Goal: Find specific page/section: Find specific page/section

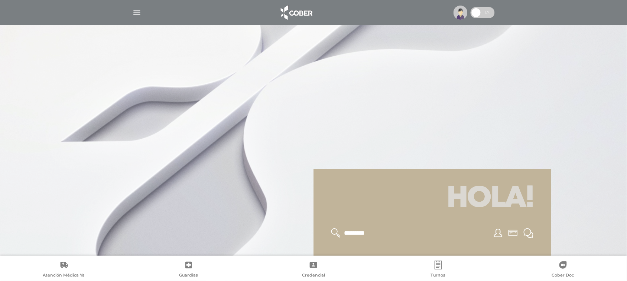
click at [136, 12] on img "button" at bounding box center [136, 12] width 9 height 9
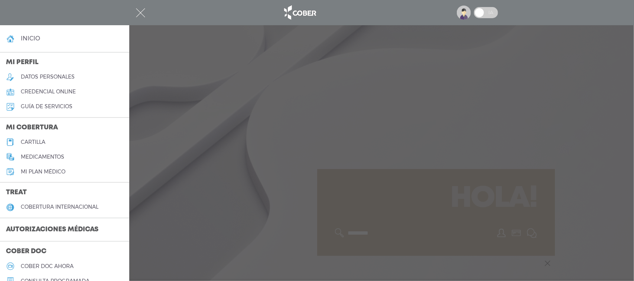
click at [34, 141] on h5 "cartilla" at bounding box center [33, 142] width 25 height 6
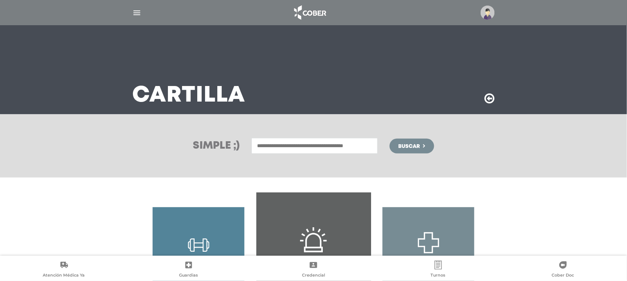
click at [316, 271] on link "Credencial" at bounding box center [313, 270] width 125 height 19
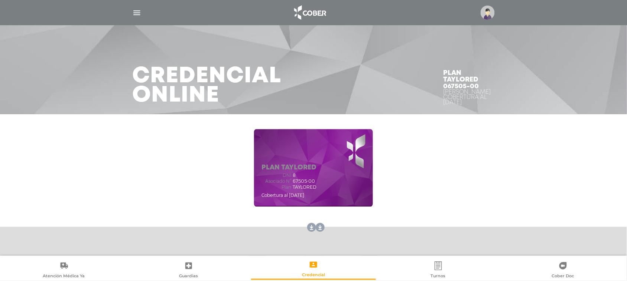
click at [136, 10] on img "button" at bounding box center [136, 12] width 9 height 9
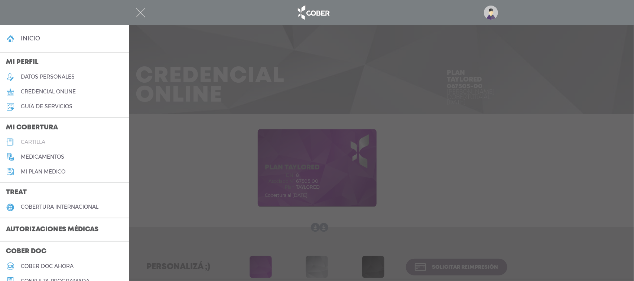
click at [33, 141] on h5 "cartilla" at bounding box center [33, 142] width 25 height 6
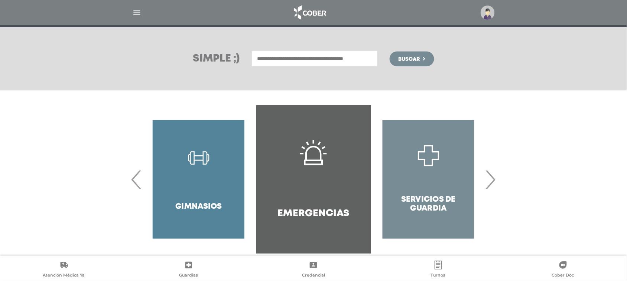
scroll to position [100, 0]
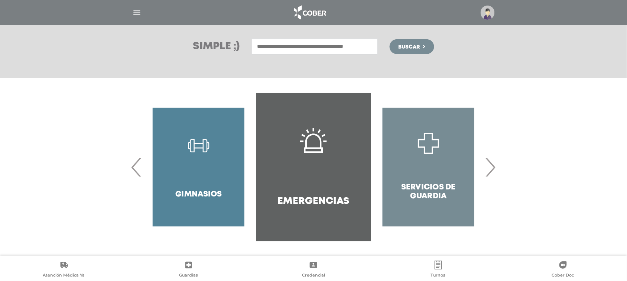
click at [186, 175] on div "Gimnasios" at bounding box center [198, 167] width 115 height 149
click at [203, 183] on div "Gimnasios" at bounding box center [198, 167] width 115 height 149
click at [179, 179] on div "Gimnasios" at bounding box center [198, 167] width 115 height 149
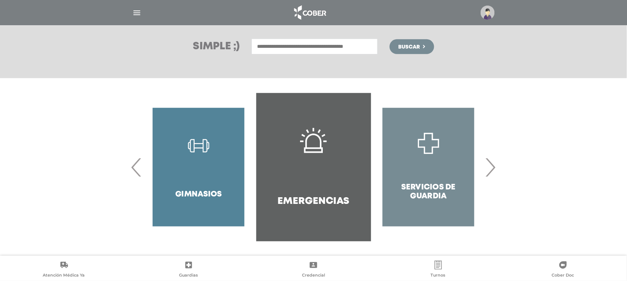
click at [179, 179] on div "Gimnasios" at bounding box center [198, 167] width 115 height 149
click at [322, 48] on input "text" at bounding box center [314, 47] width 126 height 16
type input "**********"
click at [389, 39] on button "Buscar" at bounding box center [411, 46] width 45 height 15
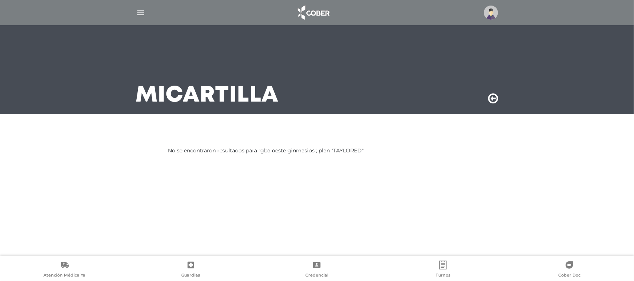
click at [140, 10] on img "button" at bounding box center [140, 12] width 9 height 9
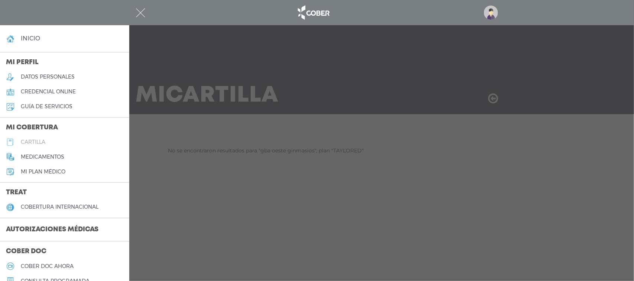
click at [36, 139] on h5 "cartilla" at bounding box center [33, 142] width 25 height 6
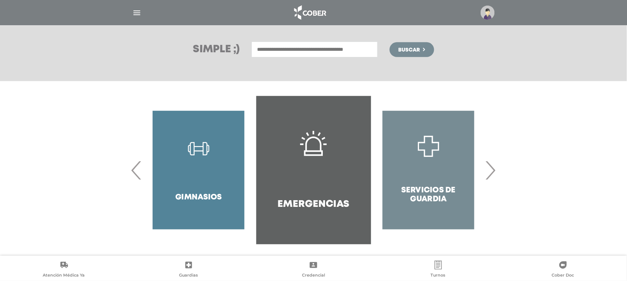
scroll to position [100, 0]
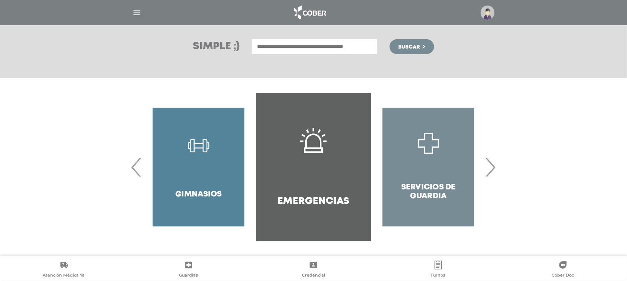
click at [201, 181] on div "Gimnasios" at bounding box center [198, 167] width 115 height 149
click at [335, 48] on input "text" at bounding box center [314, 47] width 126 height 16
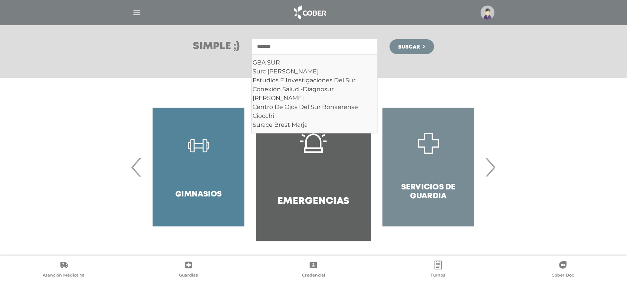
type input "*******"
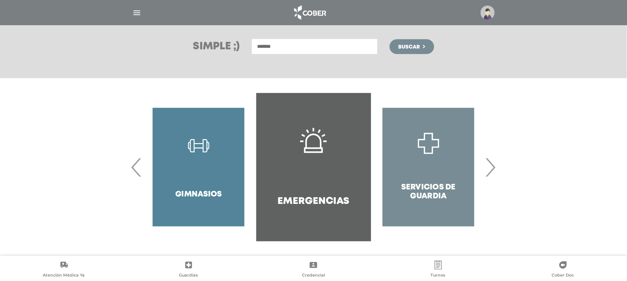
click at [411, 47] on span "Buscar" at bounding box center [409, 47] width 22 height 5
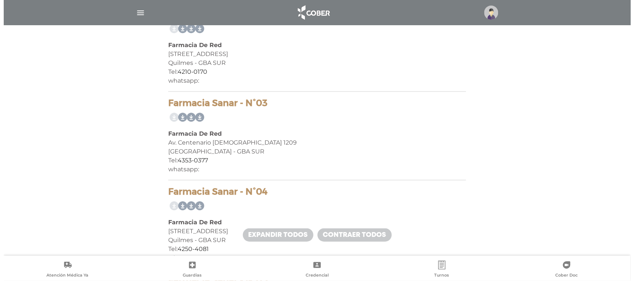
scroll to position [5949, 0]
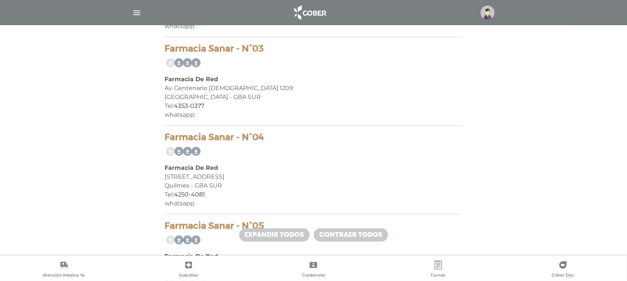
click at [134, 10] on img "button" at bounding box center [136, 12] width 9 height 9
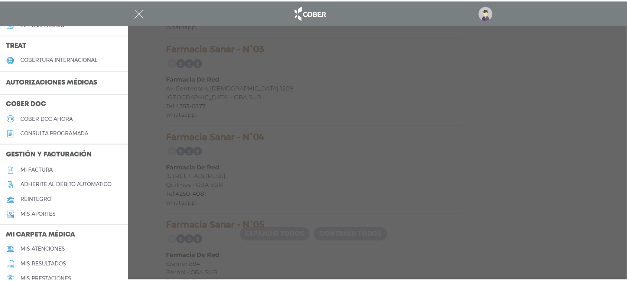
scroll to position [151, 0]
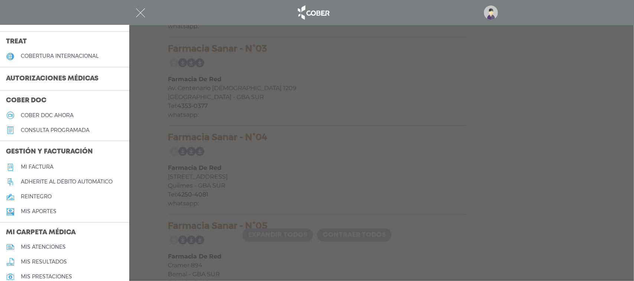
drag, startPoint x: 129, startPoint y: 128, endPoint x: 128, endPoint y: 149, distance: 20.8
click at [158, 64] on div at bounding box center [317, 140] width 634 height 281
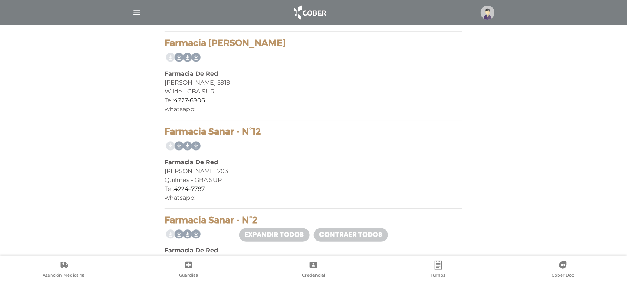
scroll to position [0, 0]
